Goal: Task Accomplishment & Management: Manage account settings

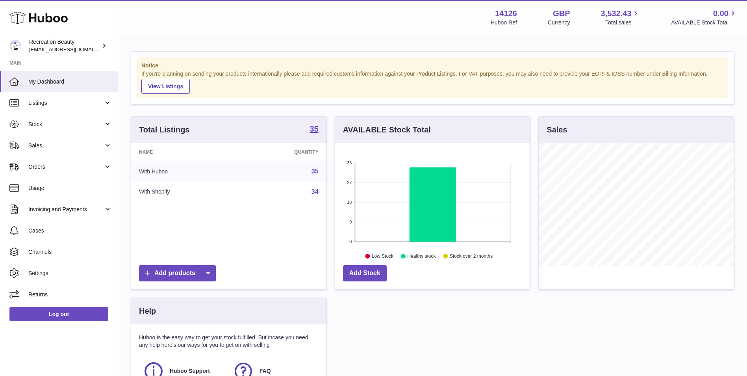
scroll to position [123, 195]
drag, startPoint x: 56, startPoint y: 119, endPoint x: 104, endPoint y: 131, distance: 50.1
click at [56, 119] on link "Stock" at bounding box center [59, 123] width 118 height 21
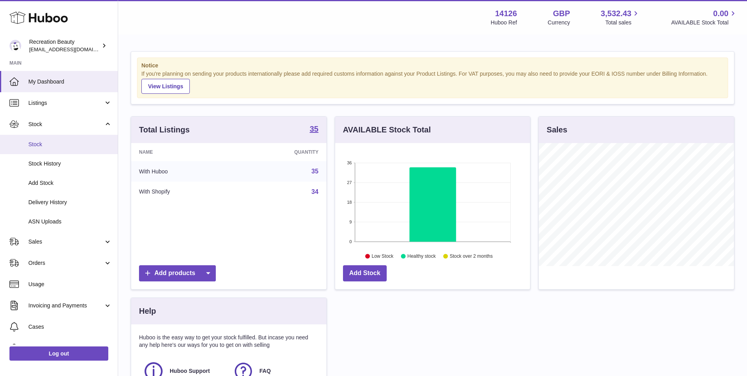
click at [90, 152] on link "Stock" at bounding box center [59, 144] width 118 height 19
click at [83, 147] on span "Stock" at bounding box center [70, 144] width 84 height 7
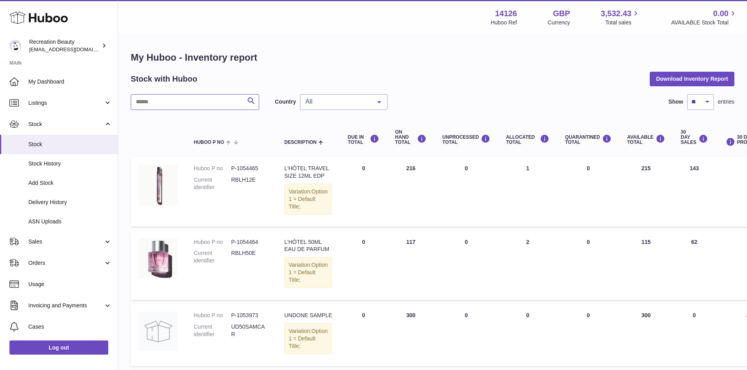
click at [172, 98] on input "text" at bounding box center [195, 102] width 128 height 16
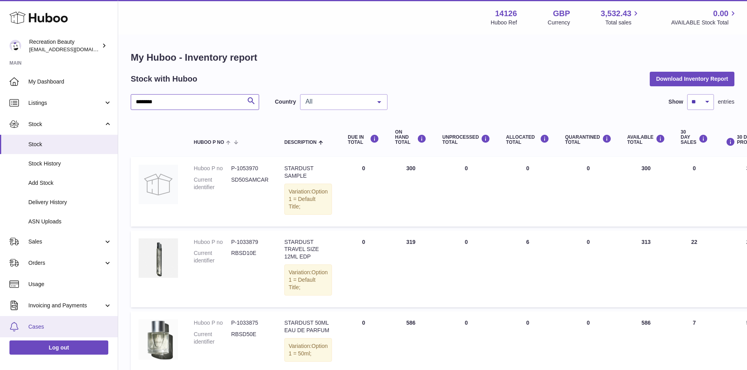
type input "********"
